Goal: Task Accomplishment & Management: Contribute content

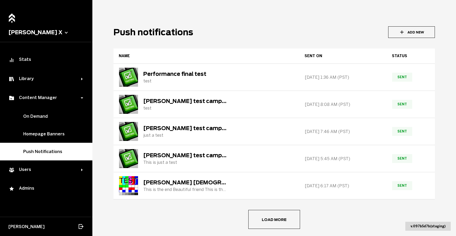
click at [417, 36] on button "Add New" at bounding box center [411, 32] width 47 height 12
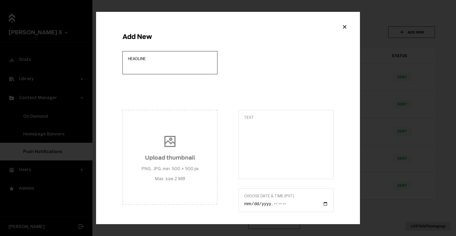
click at [156, 66] on input "Headline" at bounding box center [170, 66] width 84 height 5
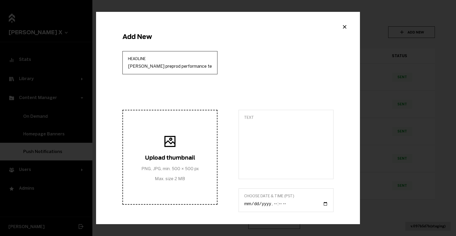
type input "[PERSON_NAME] preprod performance test"
click at [183, 143] on span "Upload thumbnail PNG, JPG, min. 500 × 500 px Max. size 2 MB" at bounding box center [169, 157] width 57 height 48
click at [183, 154] on input "Upload thumbnail PNG, JPG, min. 500 × 500 px Max. size 2 MB" at bounding box center [170, 157] width 99 height 6
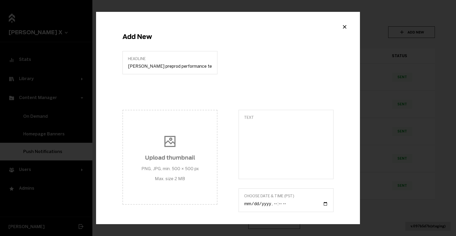
type input "C:\fakepath\testdebug2.jpg"
click at [258, 132] on textarea "Text" at bounding box center [286, 148] width 84 height 51
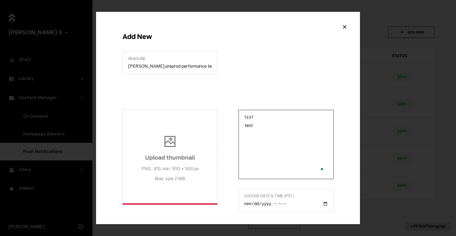
type textarea "test"
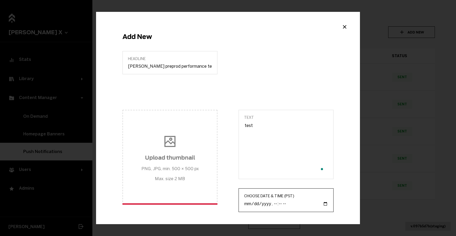
click at [320, 203] on input "Choose Date & Time (PST)" at bounding box center [286, 204] width 84 height 6
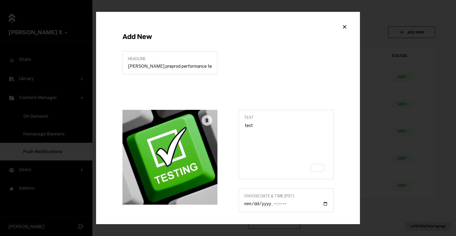
type input "[DATE]T14:45"
click at [278, 95] on div "Headline [PERSON_NAME] preprod performance test" at bounding box center [228, 80] width 232 height 59
click at [199, 68] on input "[PERSON_NAME] preprod performance test" at bounding box center [170, 66] width 84 height 5
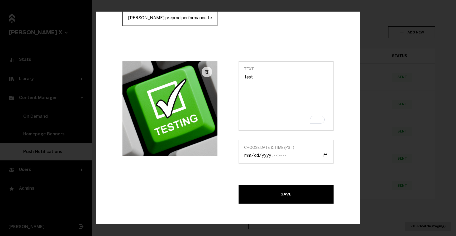
type input "[PERSON_NAME] preprod performance test 1"
click at [264, 194] on button "Save" at bounding box center [285, 194] width 95 height 19
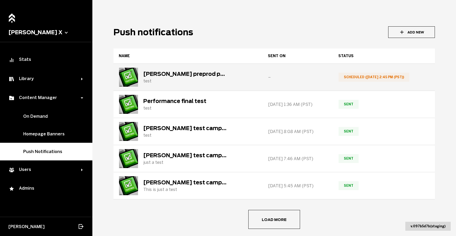
click at [189, 71] on div "[PERSON_NAME] preprod performance test 1" at bounding box center [185, 74] width 84 height 6
